Goal: Information Seeking & Learning: Check status

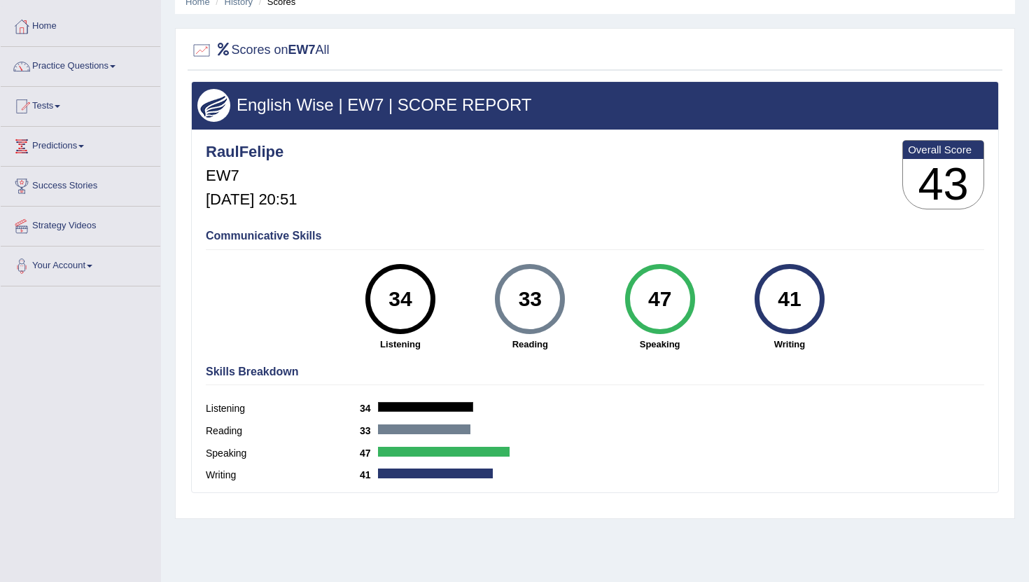
scroll to position [65, 0]
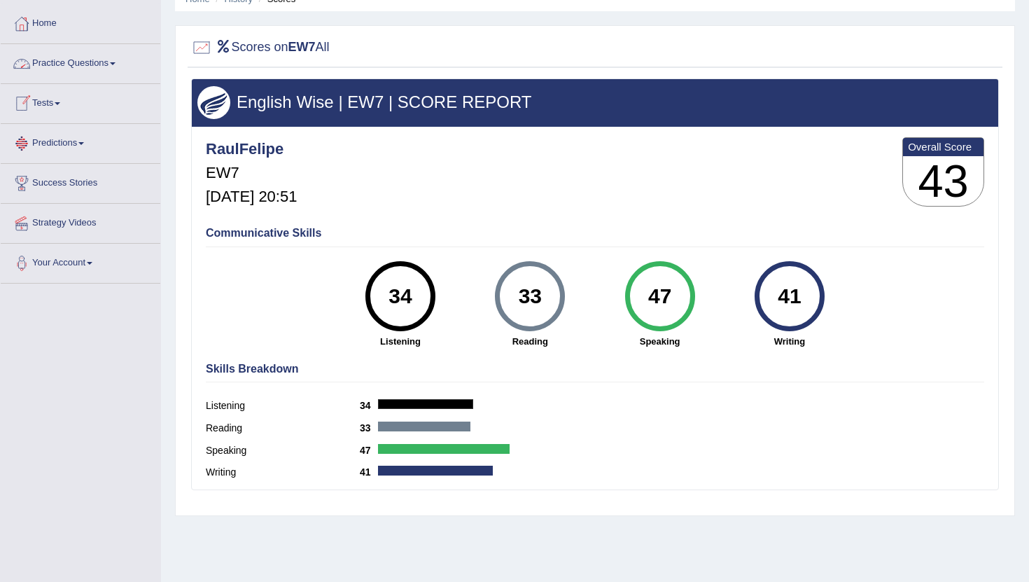
click at [64, 106] on link "Tests" at bounding box center [81, 101] width 160 height 35
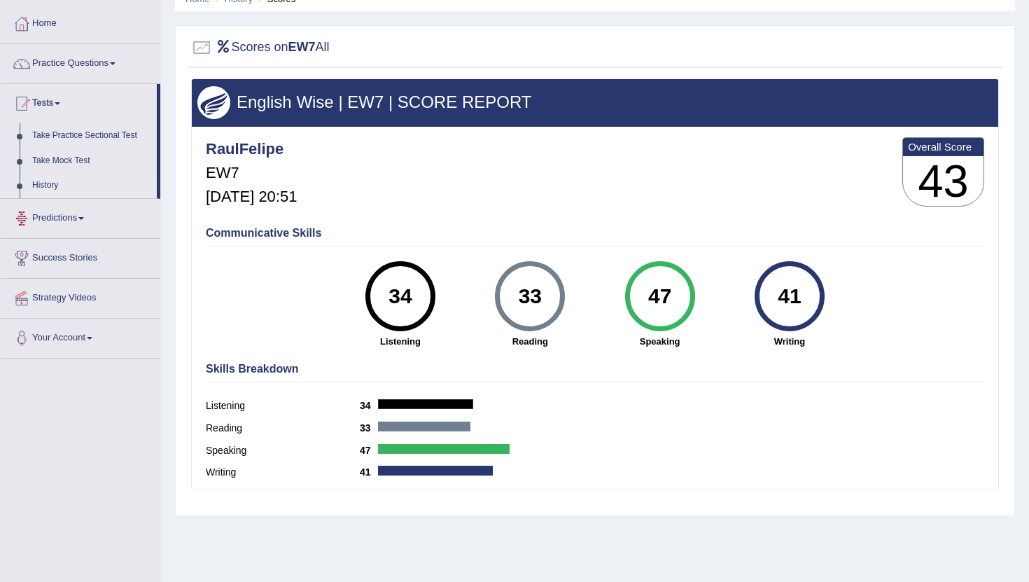
click at [61, 182] on link "History" at bounding box center [91, 185] width 131 height 25
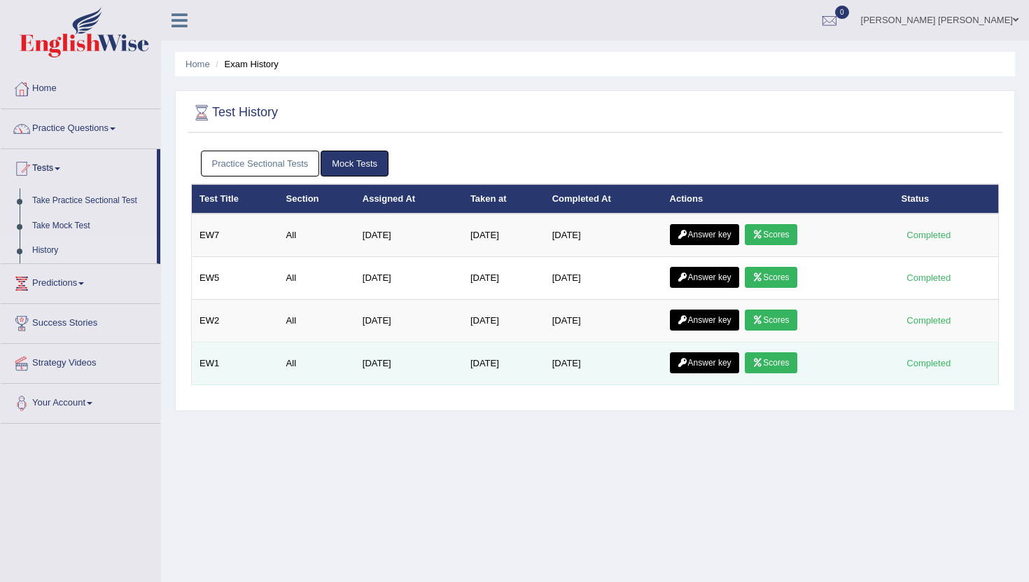
click at [789, 370] on link "Scores" at bounding box center [771, 362] width 52 height 21
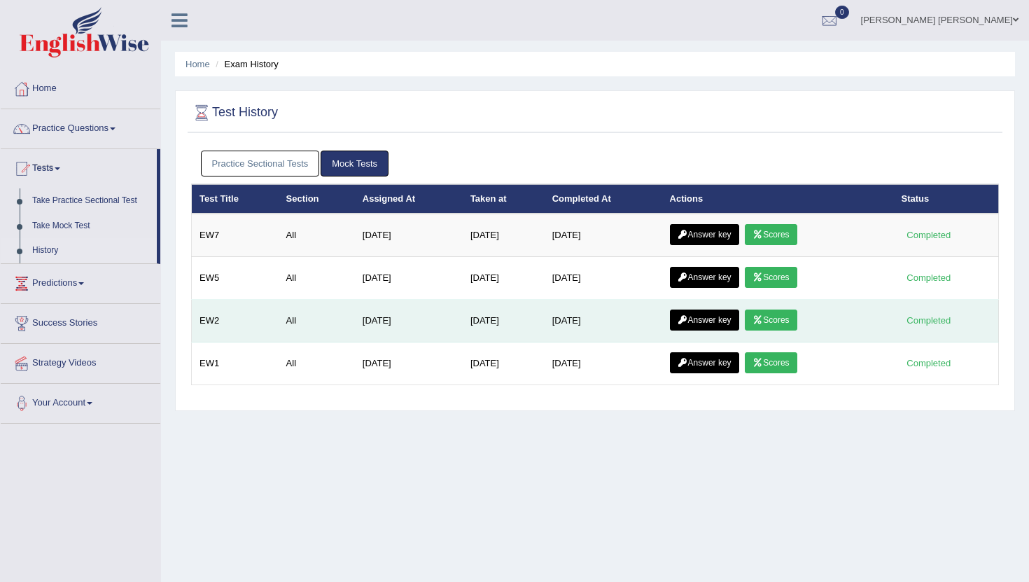
click at [785, 318] on link "Scores" at bounding box center [771, 319] width 52 height 21
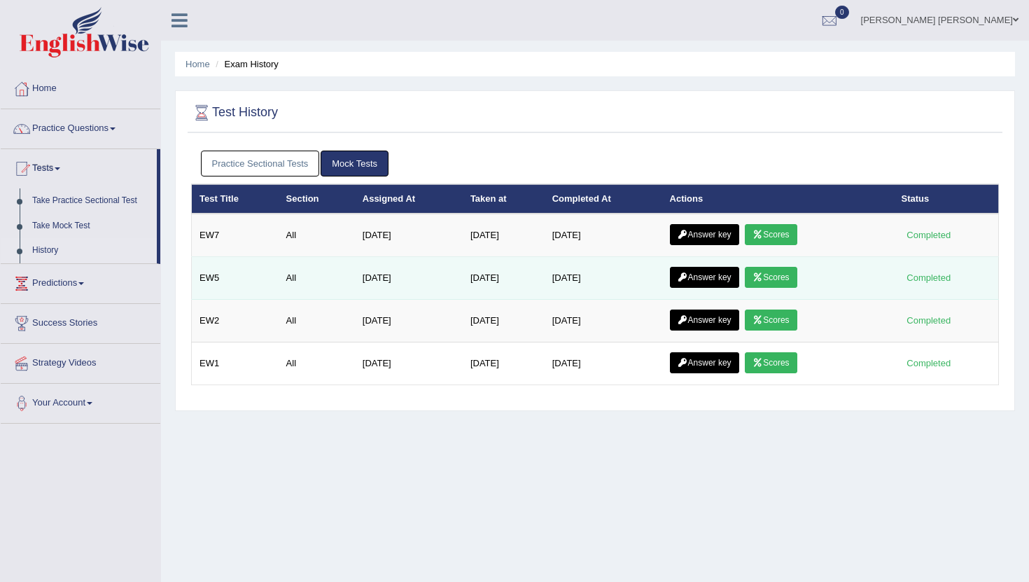
click at [778, 277] on link "Scores" at bounding box center [771, 277] width 52 height 21
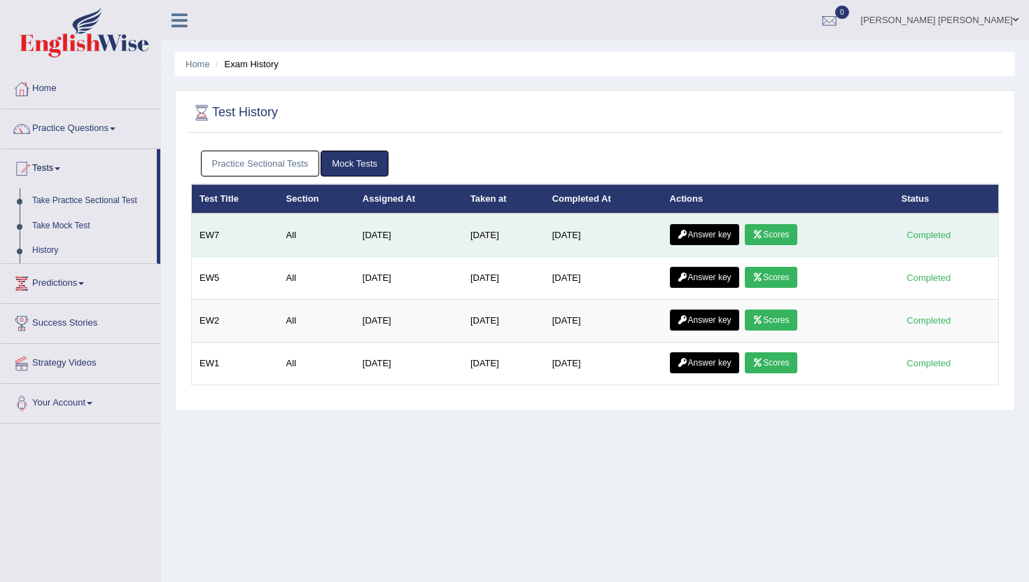
click at [779, 234] on link "Scores" at bounding box center [771, 234] width 52 height 21
